Goal: Task Accomplishment & Management: Complete application form

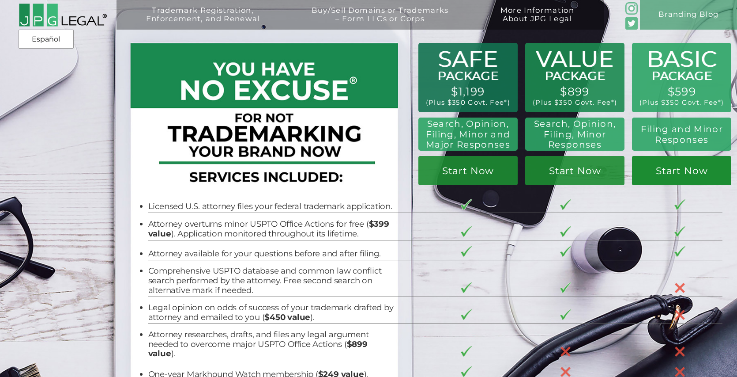
click at [688, 183] on link "Start Now" at bounding box center [681, 170] width 99 height 29
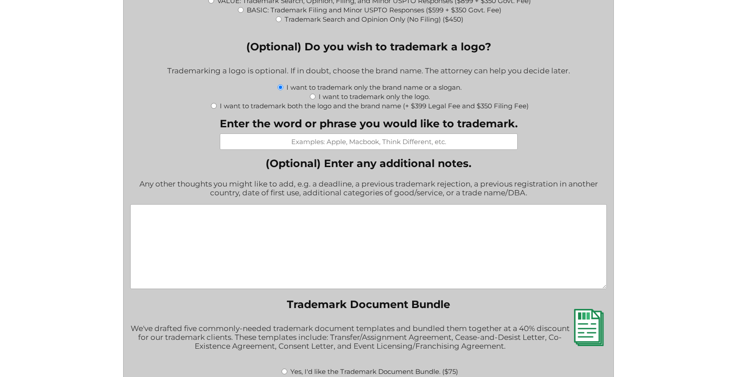
scroll to position [1143, 0]
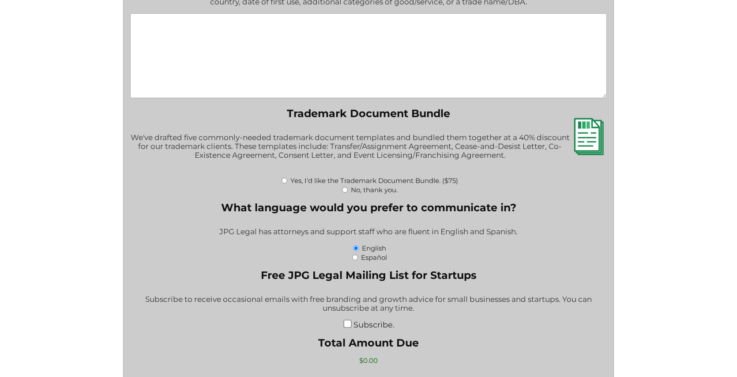
click at [353, 190] on label "No, thank you." at bounding box center [374, 189] width 47 height 8
click at [348, 190] on input "No, thank you." at bounding box center [345, 190] width 6 height 6
radio input "true"
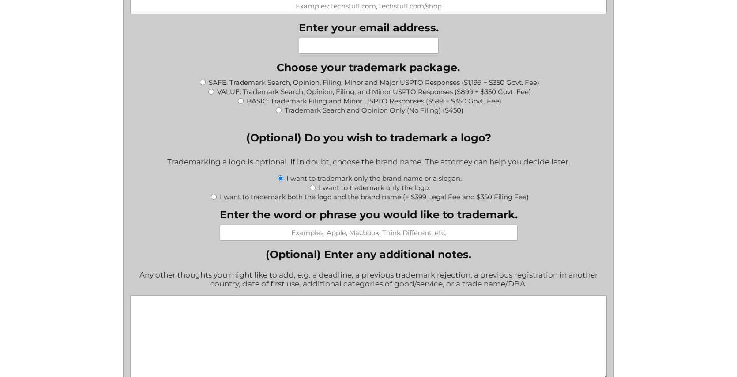
scroll to position [836, 0]
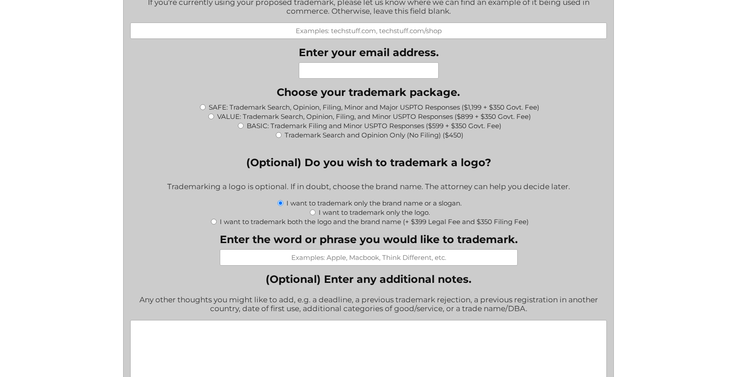
click at [242, 128] on input "BASIC: Trademark Filing and Minor USPTO Responses ($599 + $350 Govt. Fee)" at bounding box center [241, 126] width 6 height 6
radio input "true"
type input "$949.00"
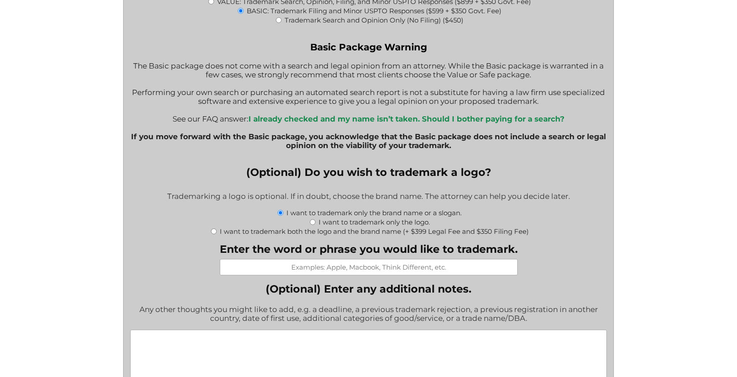
scroll to position [956, 0]
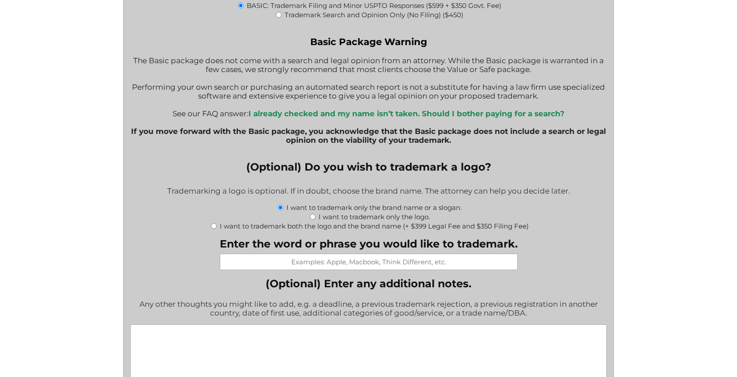
click at [311, 219] on input "I want to trademark only the logo." at bounding box center [313, 217] width 6 height 6
radio input "true"
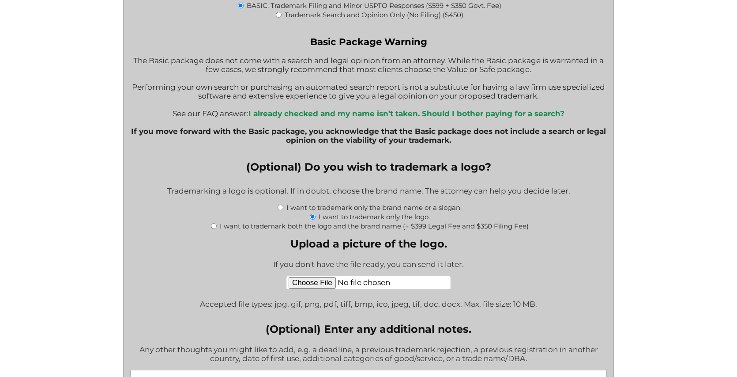
click at [279, 210] on input "I want to trademark only the brand name or a slogan." at bounding box center [281, 207] width 6 height 6
radio input "true"
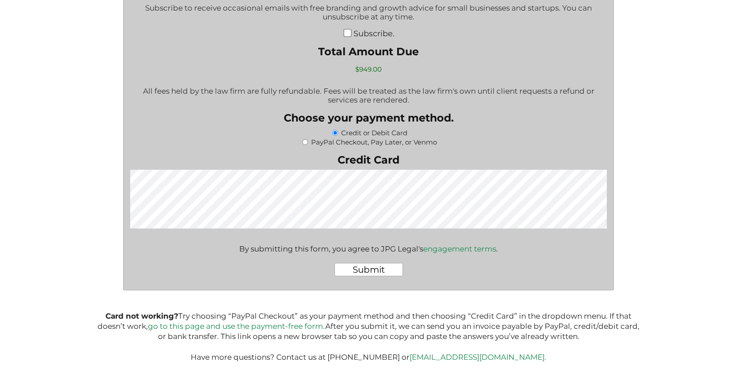
scroll to position [1645, 0]
